Goal: Task Accomplishment & Management: Complete application form

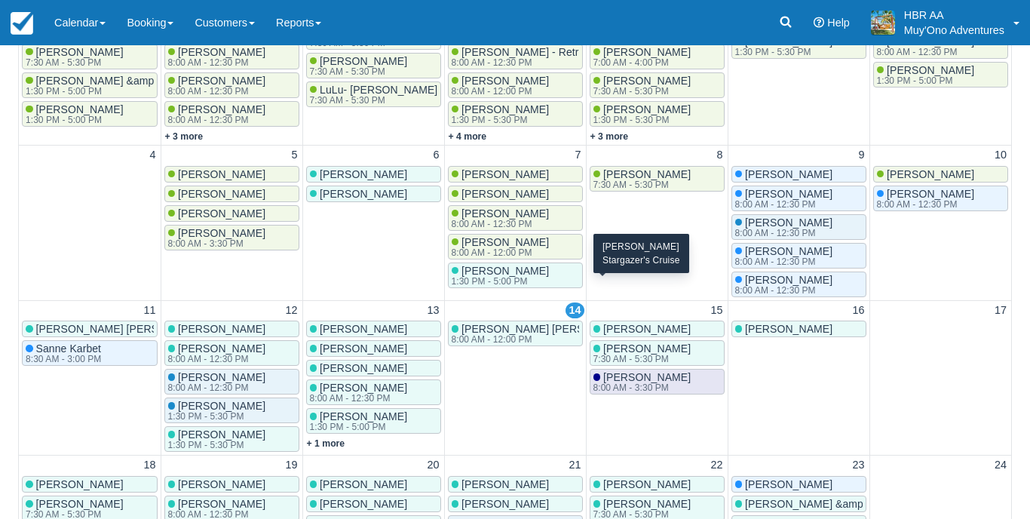
scroll to position [41, 0]
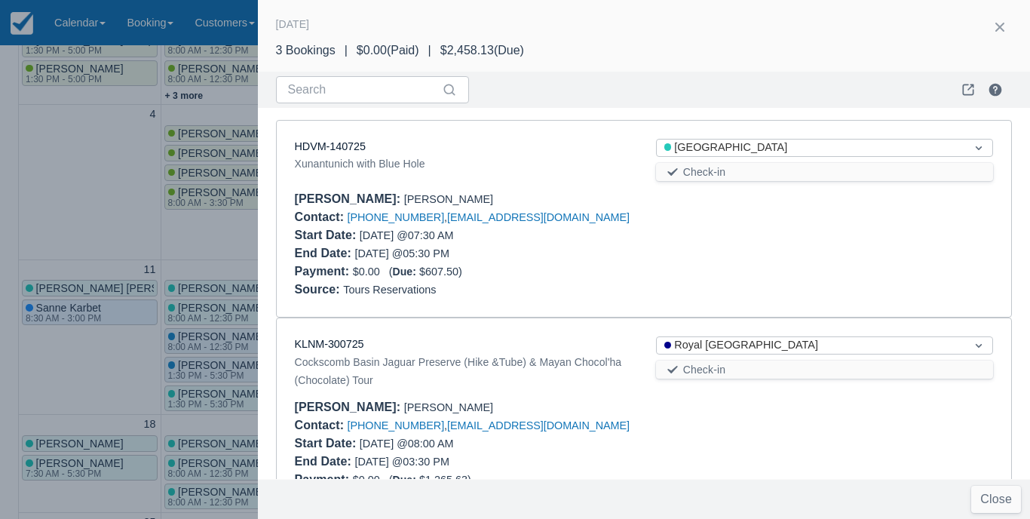
click at [185, 226] on div at bounding box center [515, 259] width 1030 height 519
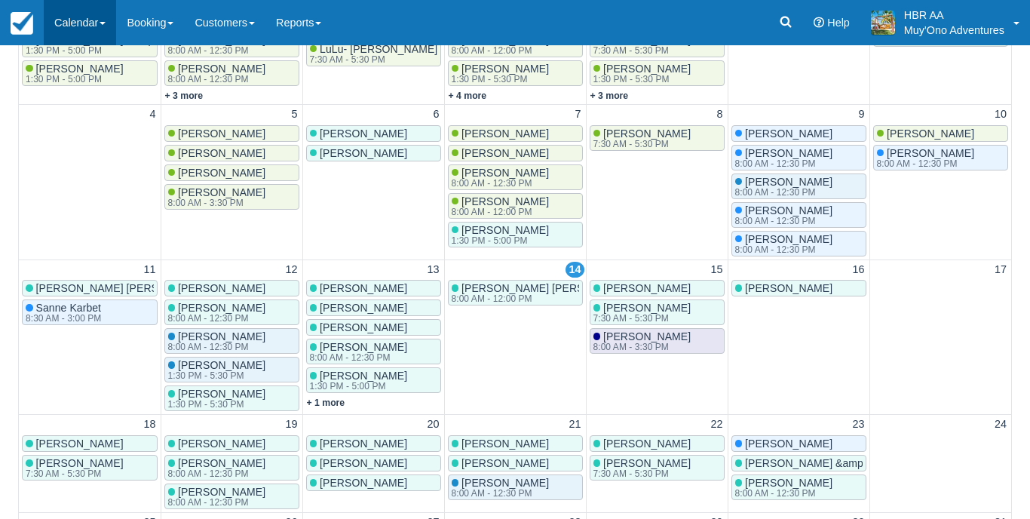
click at [57, 25] on link "Calendar" at bounding box center [80, 22] width 72 height 45
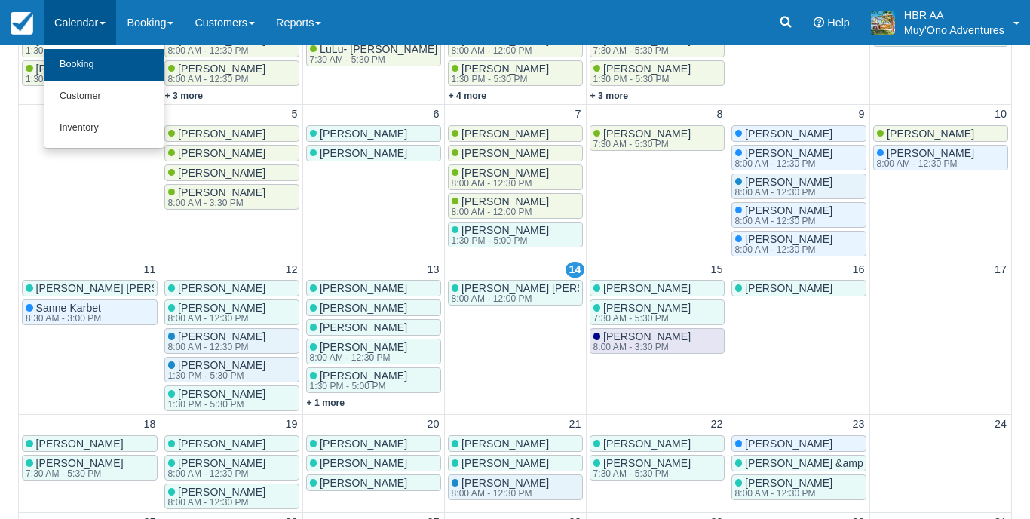
click at [96, 71] on link "Booking" at bounding box center [104, 65] width 119 height 32
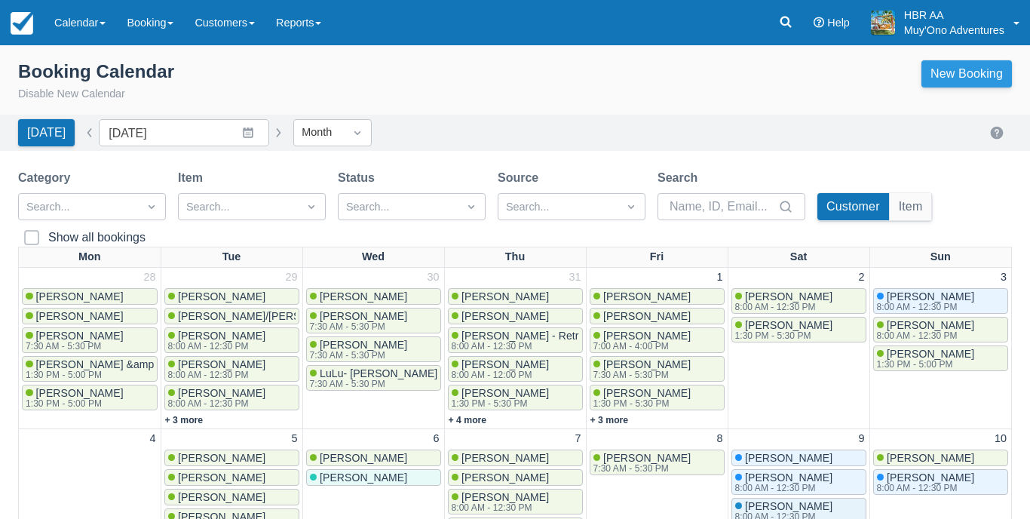
click at [970, 72] on link "New Booking" at bounding box center [967, 73] width 91 height 27
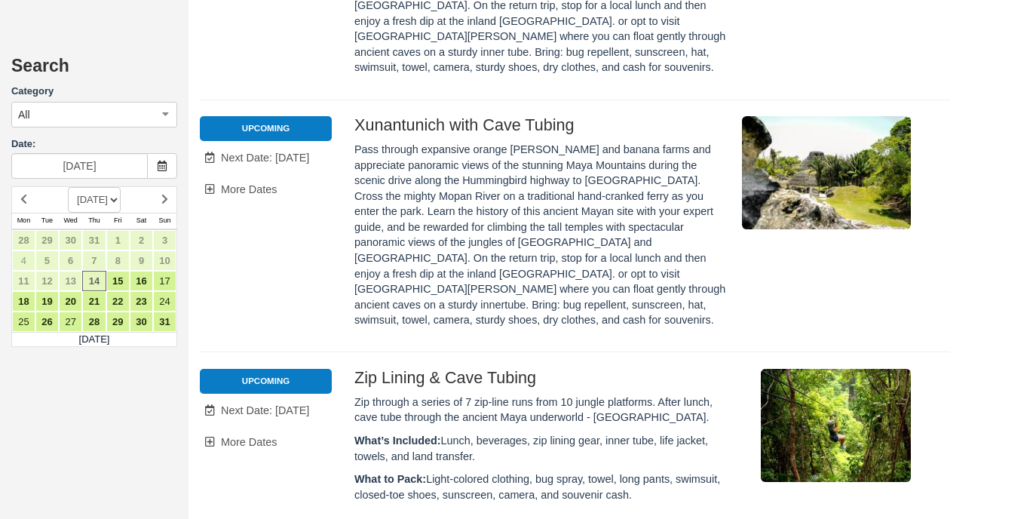
scroll to position [7345, 0]
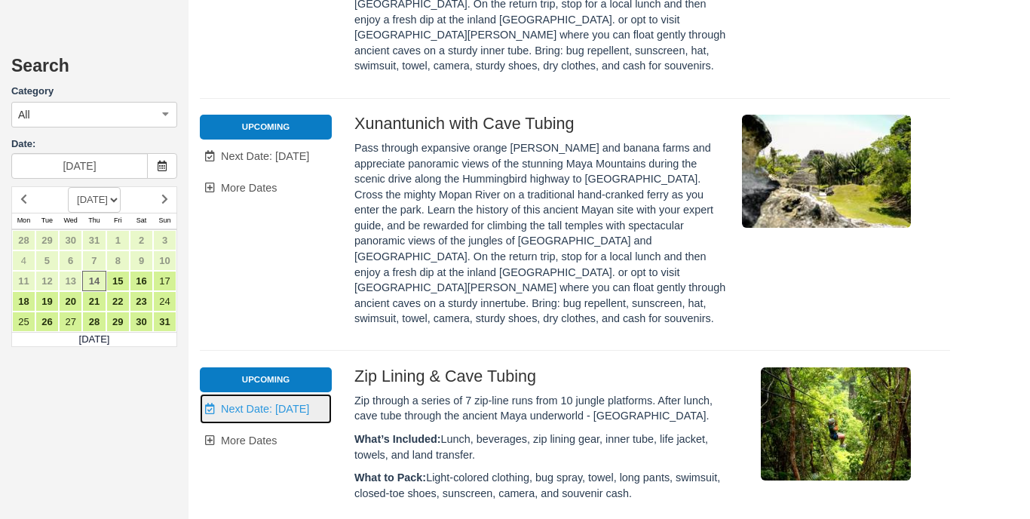
click at [280, 394] on link "Unavailable. Next Date: Aug 19" at bounding box center [266, 409] width 132 height 31
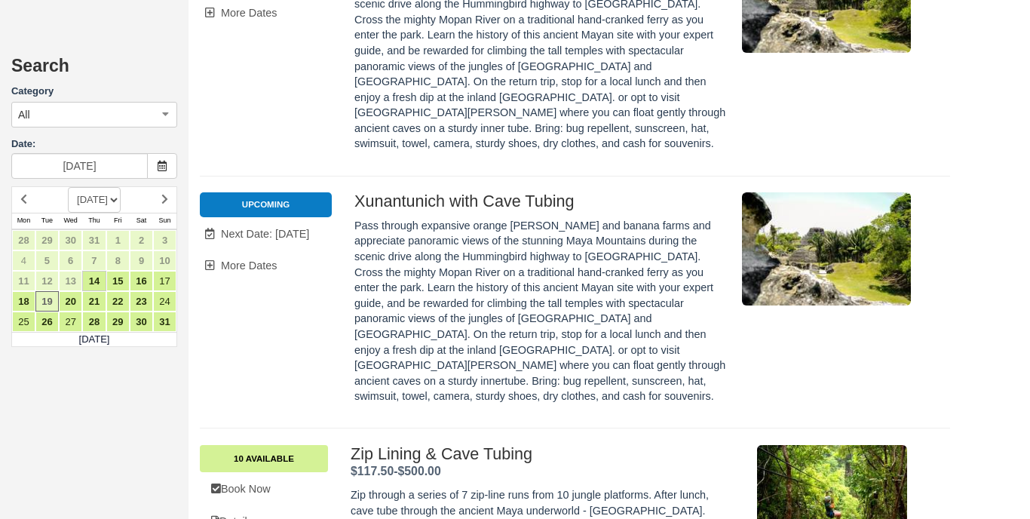
scroll to position [7239, 0]
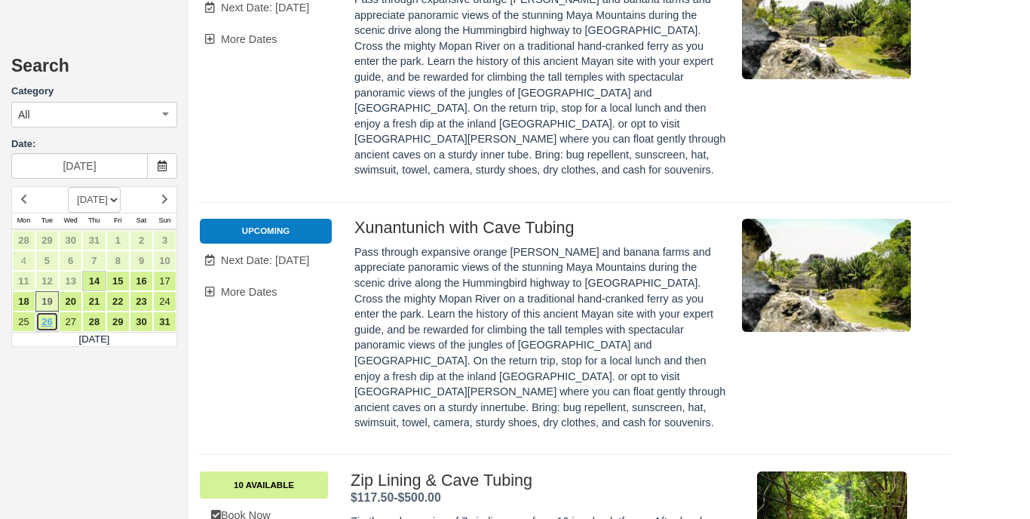
click at [46, 317] on link "26" at bounding box center [46, 322] width 23 height 20
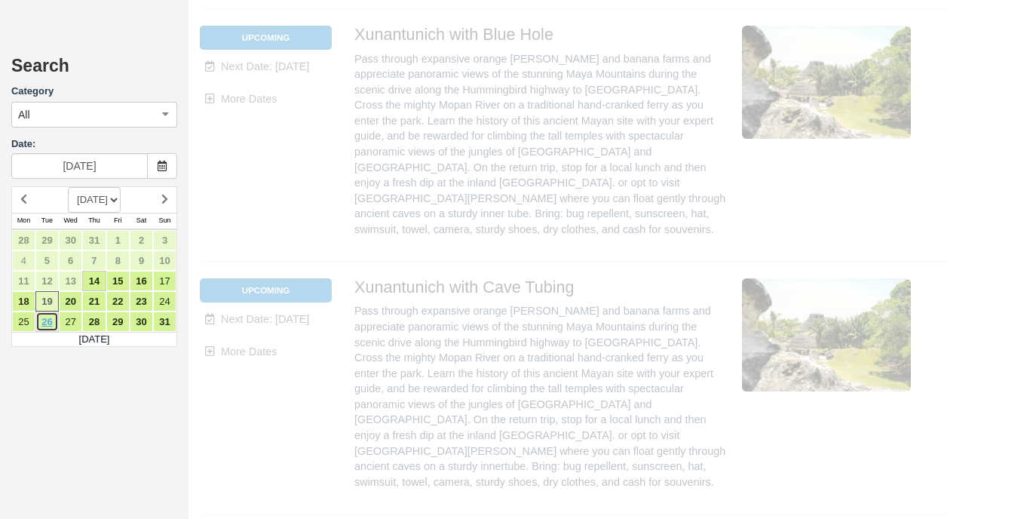
scroll to position [0, 0]
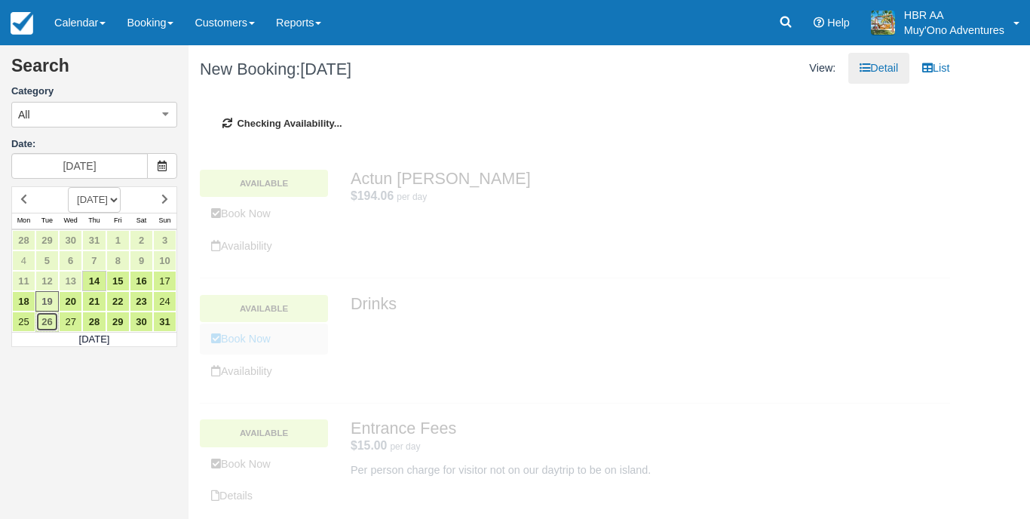
type input "08/26/25"
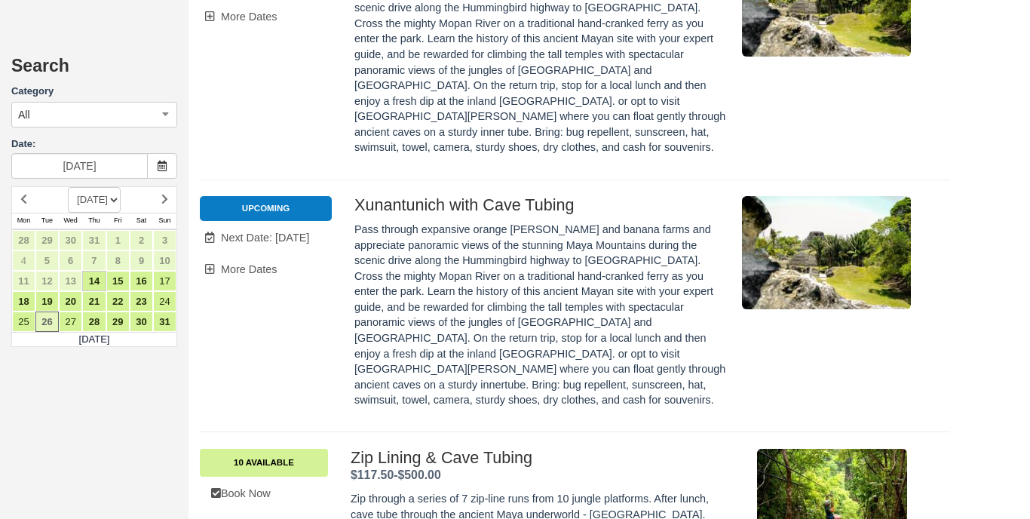
scroll to position [7268, 0]
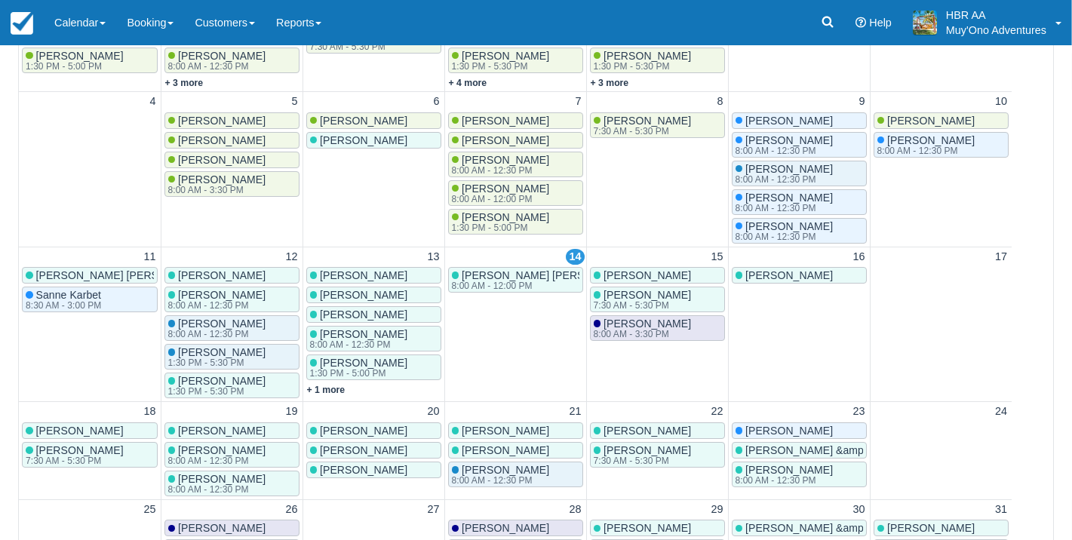
scroll to position [318, 0]
